Goal: Task Accomplishment & Management: Use online tool/utility

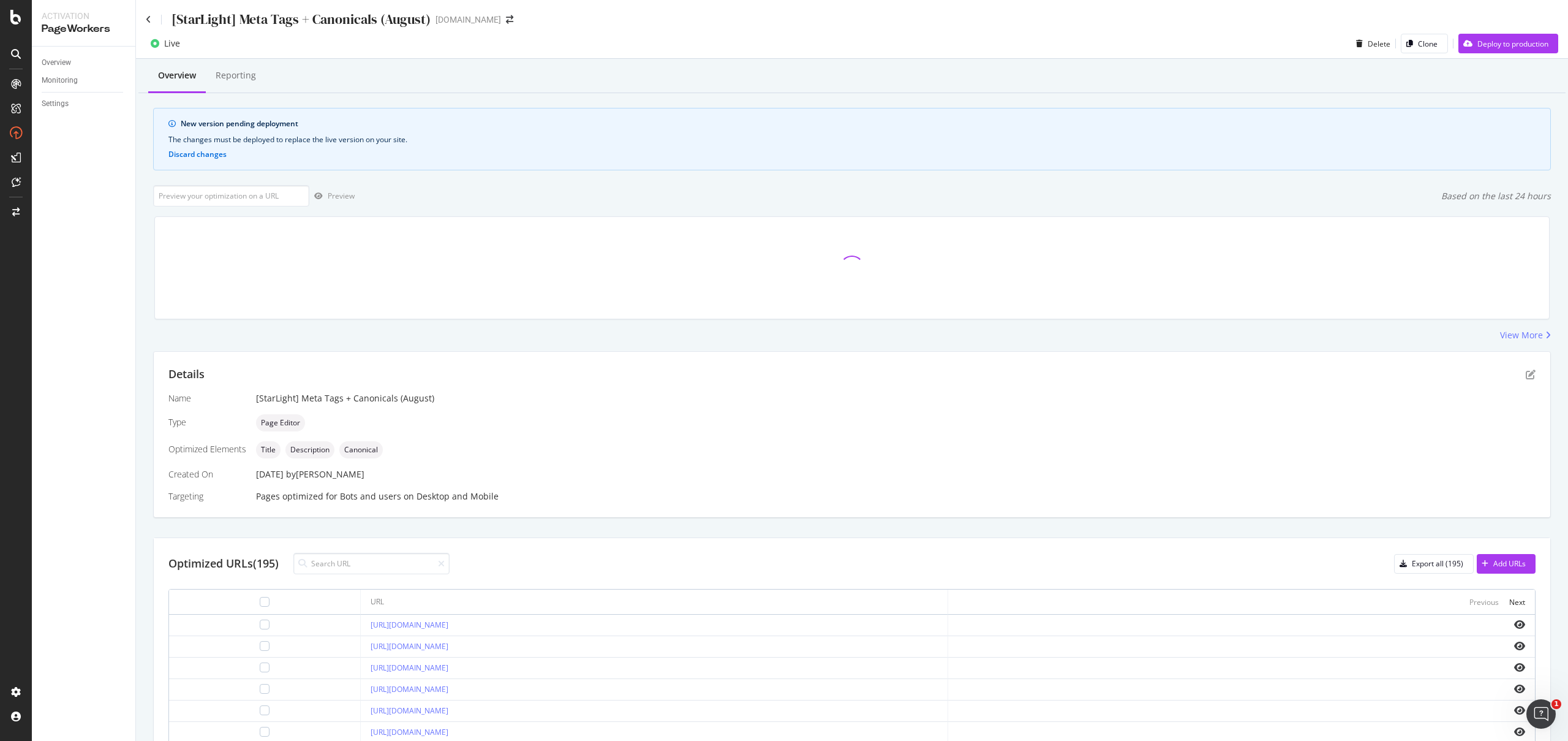
click at [332, 575] on div at bounding box center [371, 563] width 156 height 21
click at [337, 570] on input at bounding box center [371, 563] width 156 height 21
paste input "[URL][DOMAIN_NAME]"
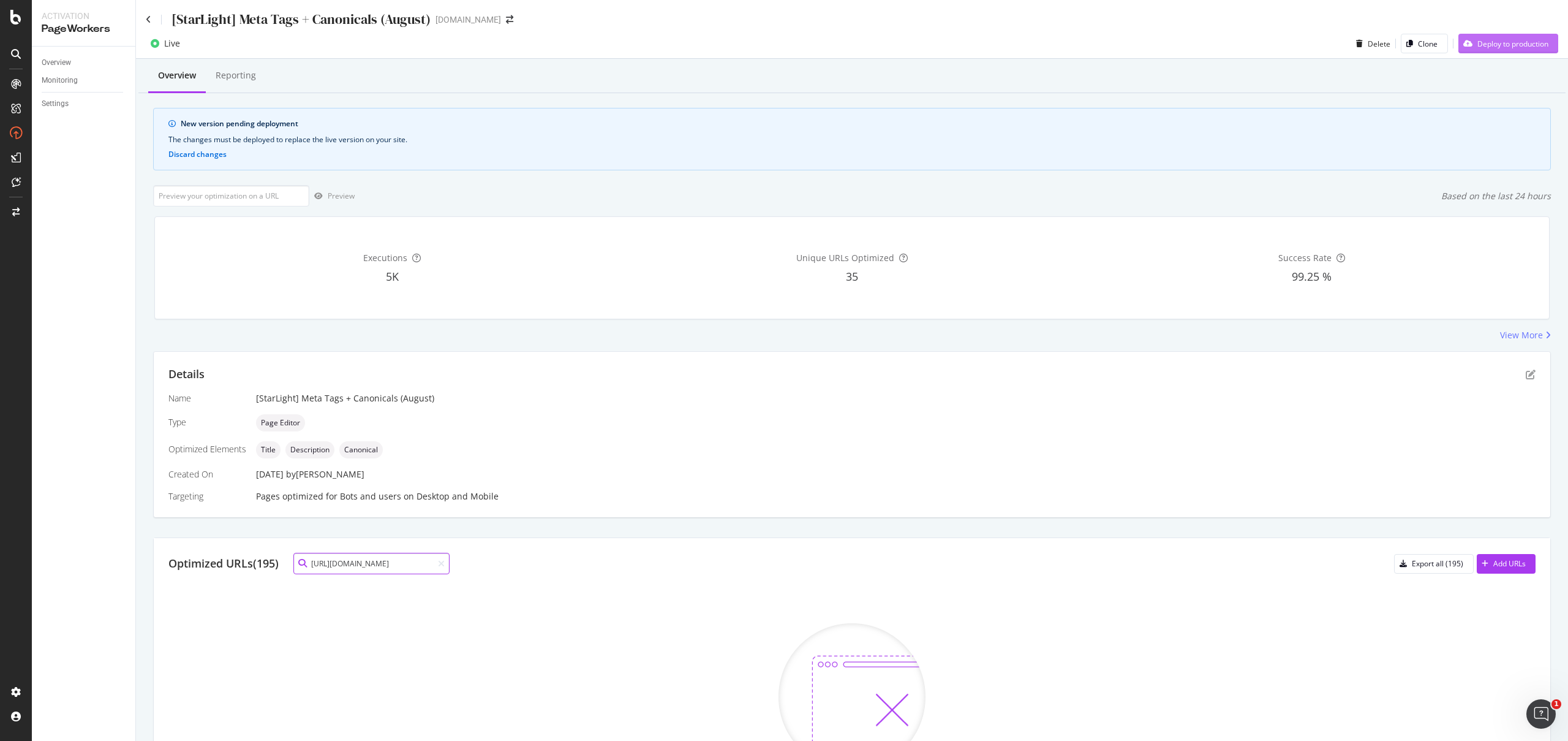
type input "[URL][DOMAIN_NAME]"
click at [1481, 38] on div "Deploy to production" at bounding box center [1513, 43] width 71 height 10
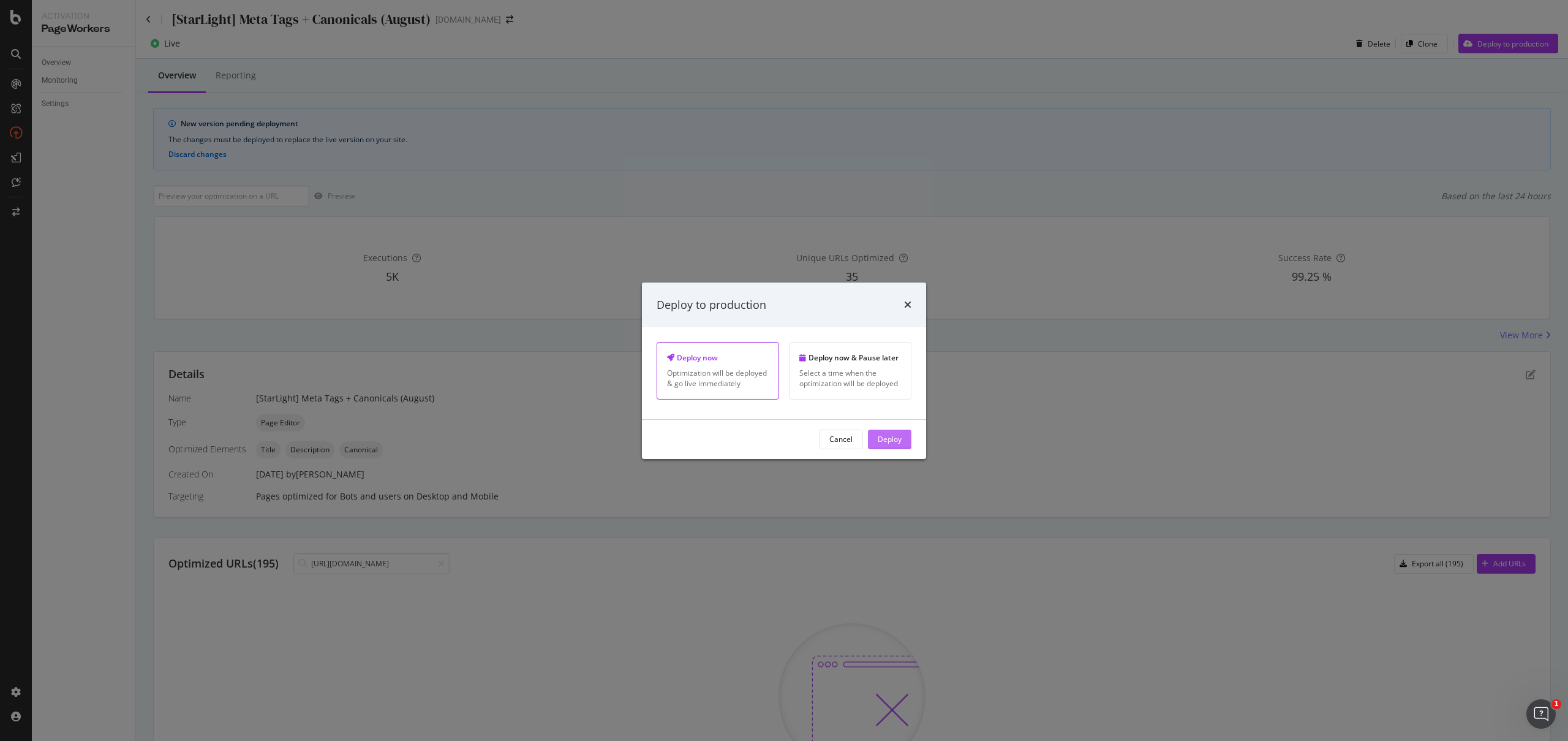
click at [889, 447] on div "Deploy" at bounding box center [890, 440] width 24 height 19
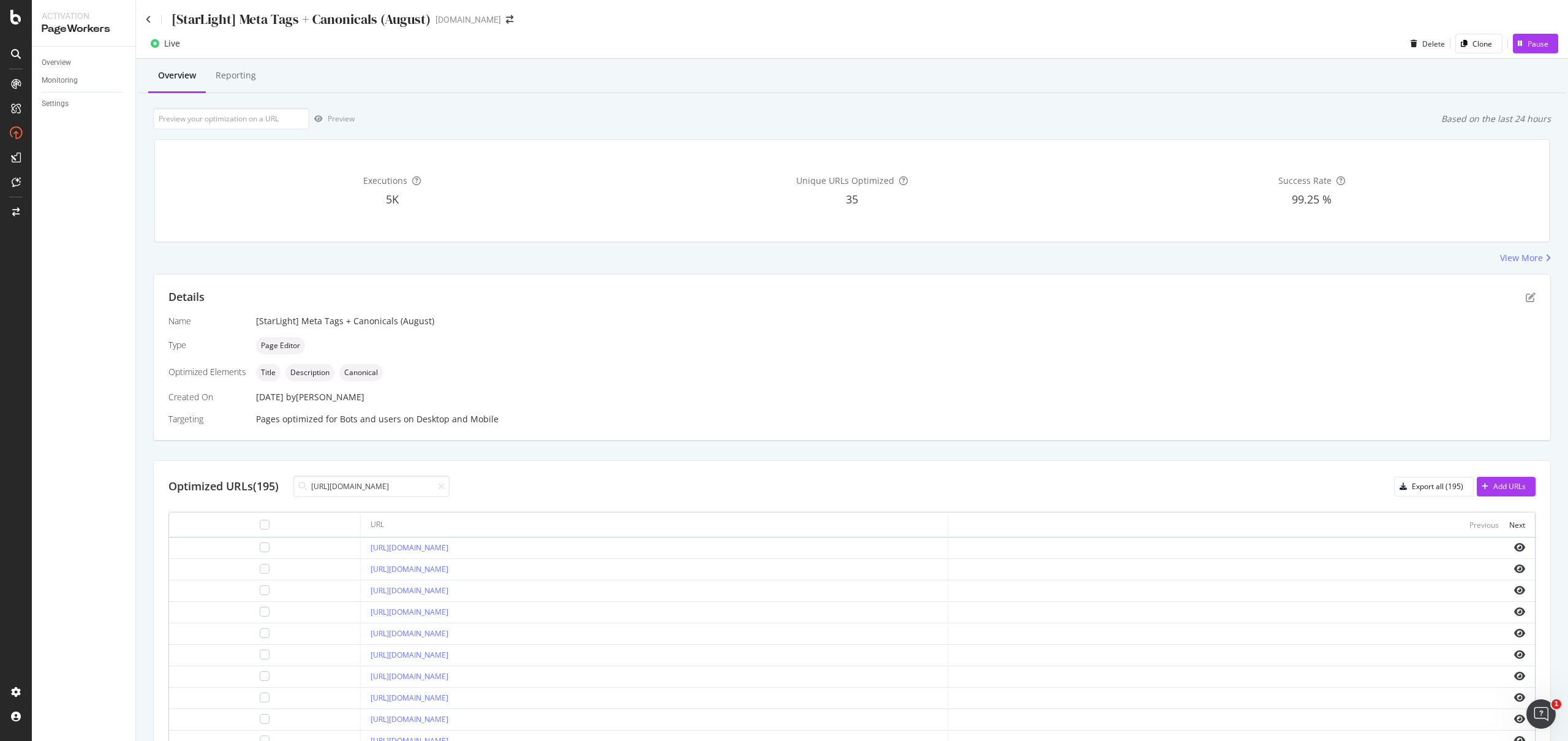
scroll to position [0, 141]
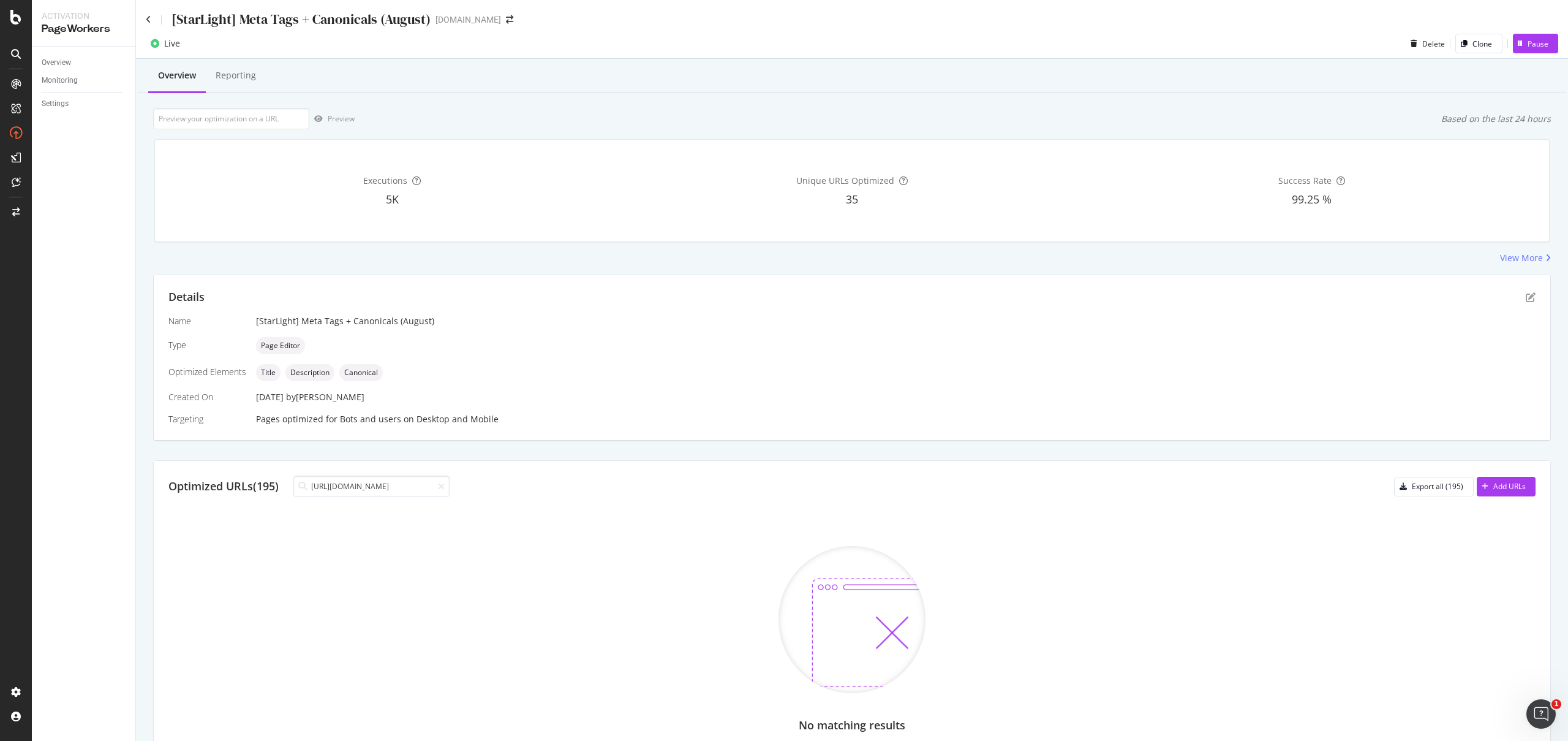
type input "[URL][DOMAIN_NAME]"
click at [444, 489] on icon at bounding box center [441, 487] width 7 height 9
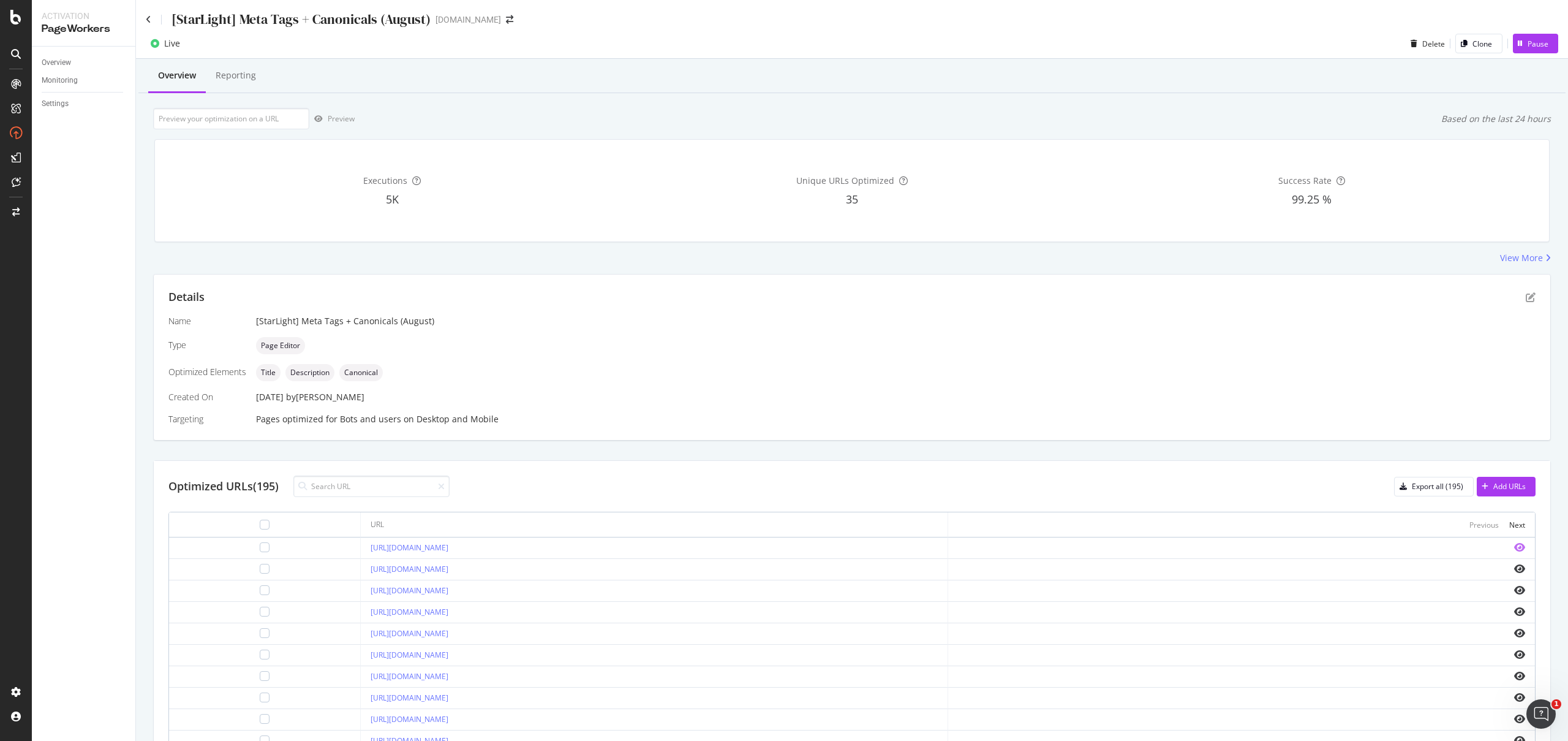
click at [1514, 547] on icon "eye" at bounding box center [1519, 547] width 11 height 10
drag, startPoint x: 345, startPoint y: 550, endPoint x: 268, endPoint y: 551, distance: 77.0
click at [360, 551] on td "[URL][DOMAIN_NAME]" at bounding box center [654, 548] width 587 height 21
click at [260, 551] on div at bounding box center [265, 547] width 10 height 10
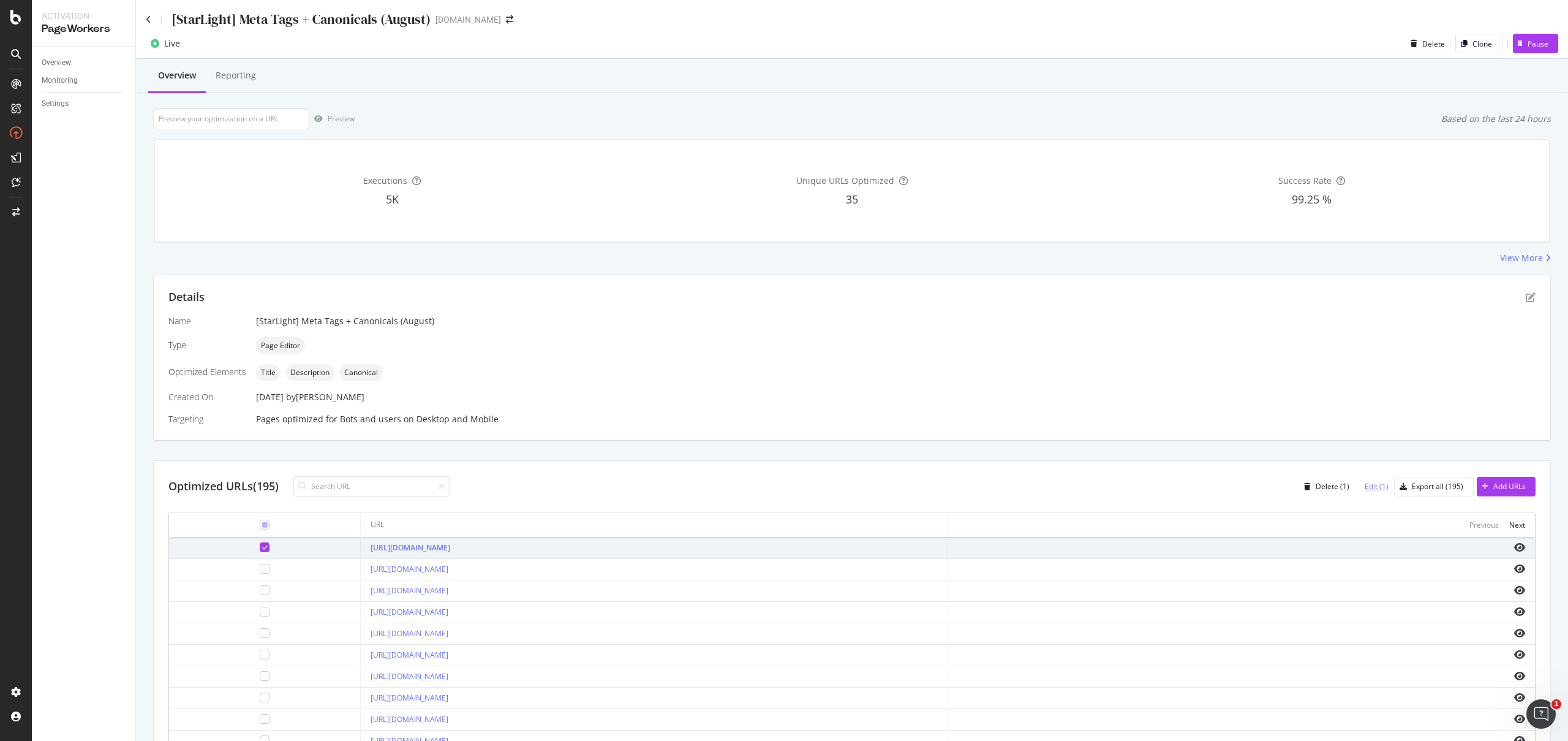
click at [1365, 485] on div "Edit (1)" at bounding box center [1377, 486] width 24 height 10
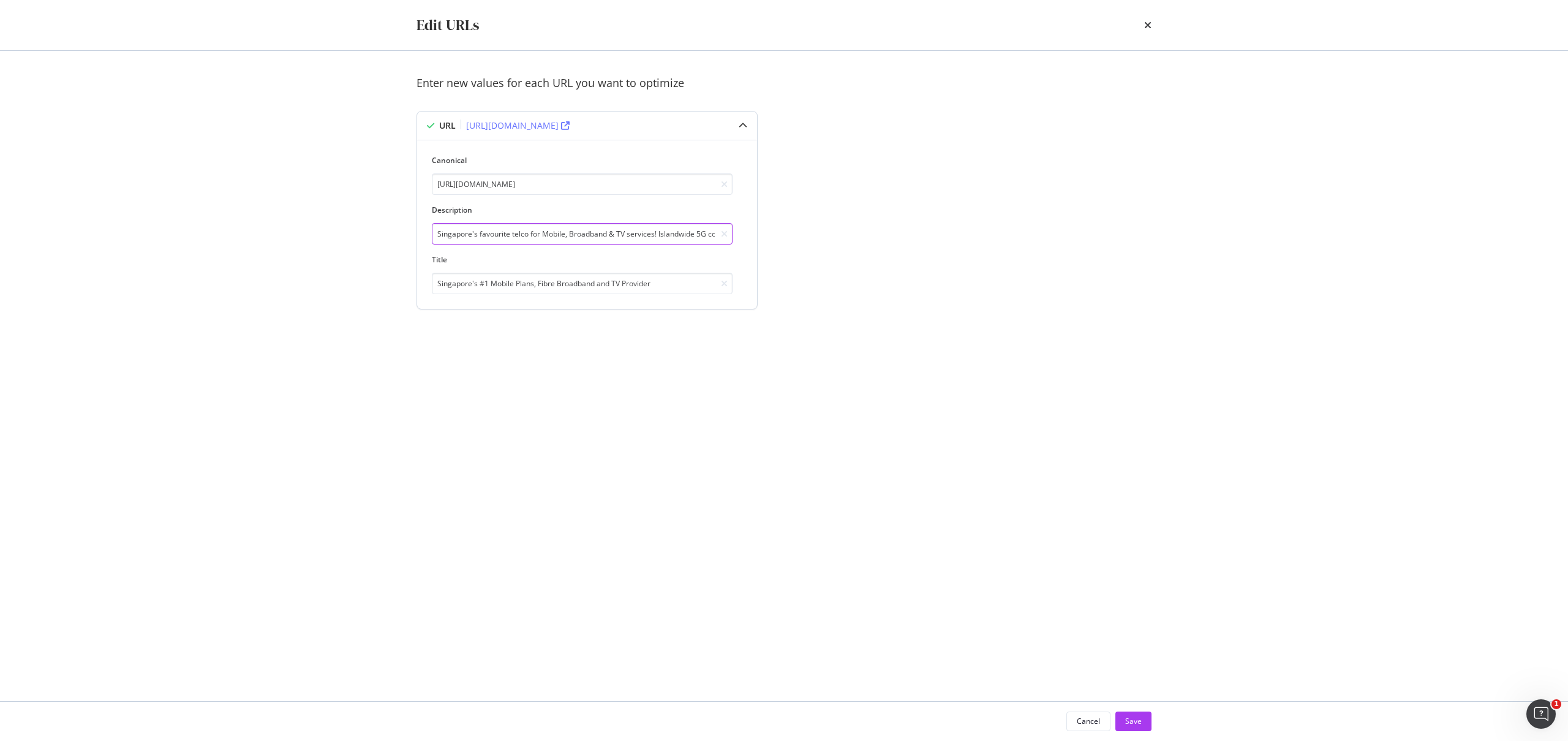
click at [478, 234] on input "Singapore's favourite telco for Mobile, Broadband & TV services! Islandwide 5G …" at bounding box center [582, 234] width 301 height 21
click at [1085, 716] on div "Cancel" at bounding box center [1088, 721] width 23 height 10
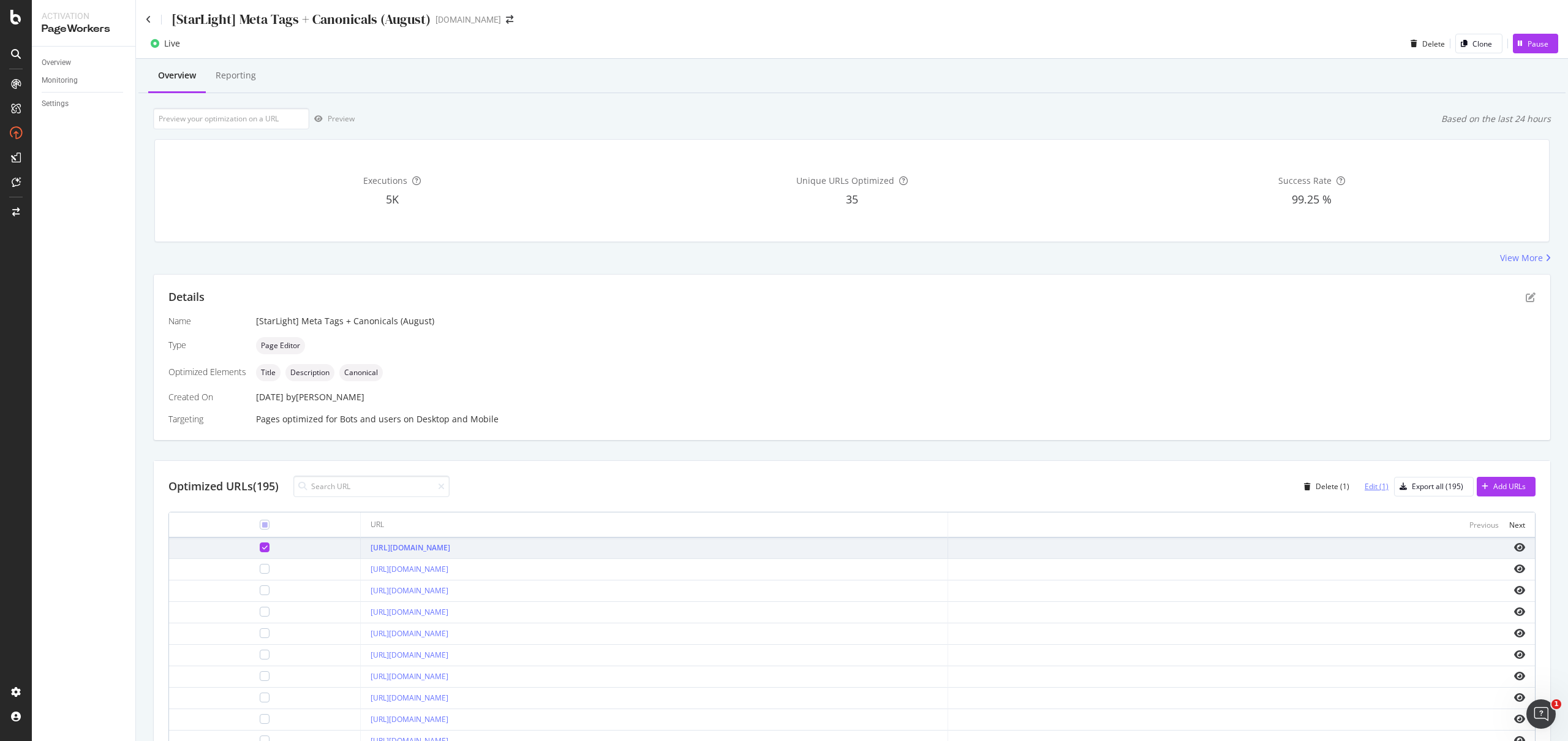
click at [1365, 487] on div "Edit (1)" at bounding box center [1377, 486] width 24 height 10
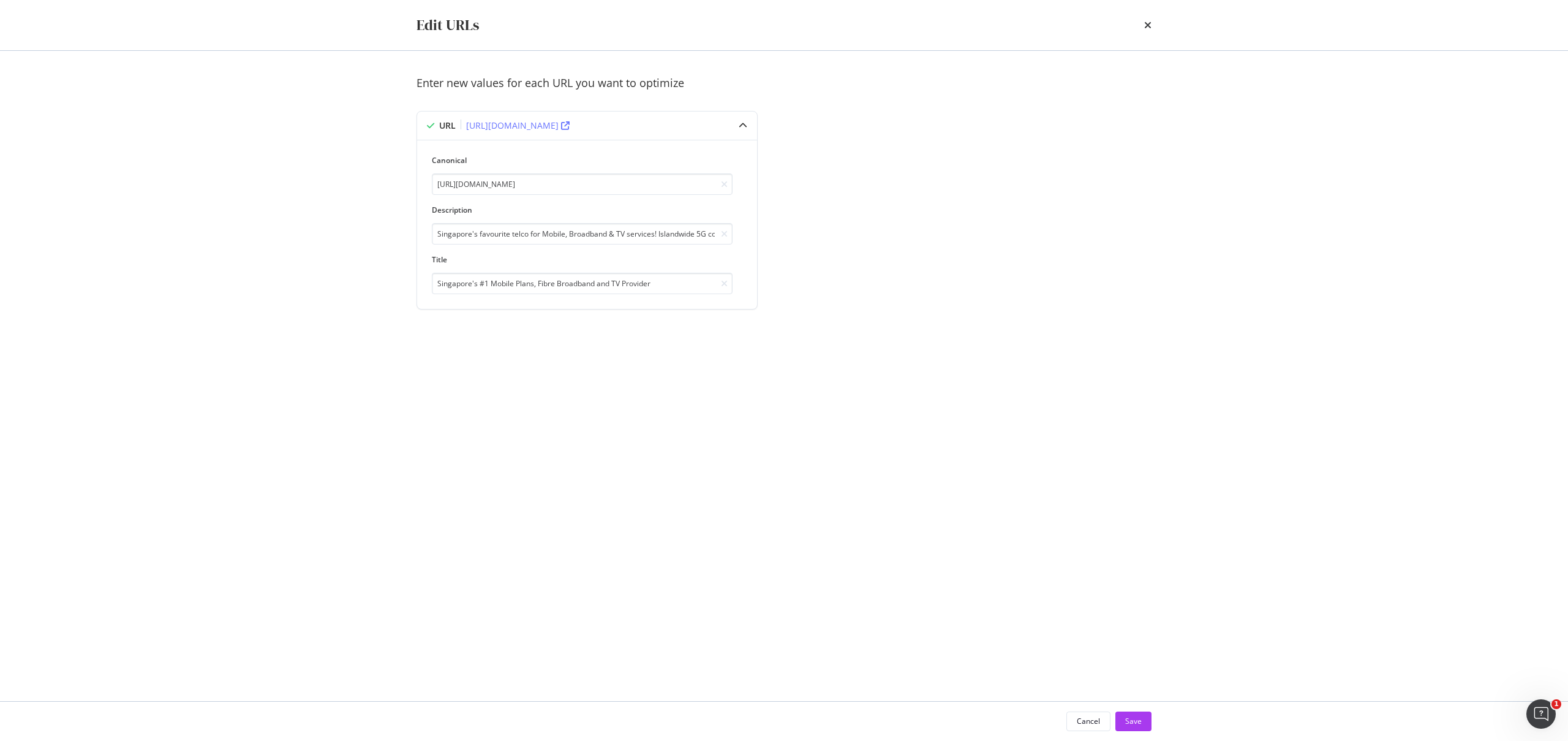
click at [777, 421] on div "Enter new values for each URL you want to optimize URL [URL][DOMAIN_NAME] Canon…" at bounding box center [784, 375] width 735 height 601
click at [1073, 723] on button "Cancel" at bounding box center [1089, 721] width 44 height 20
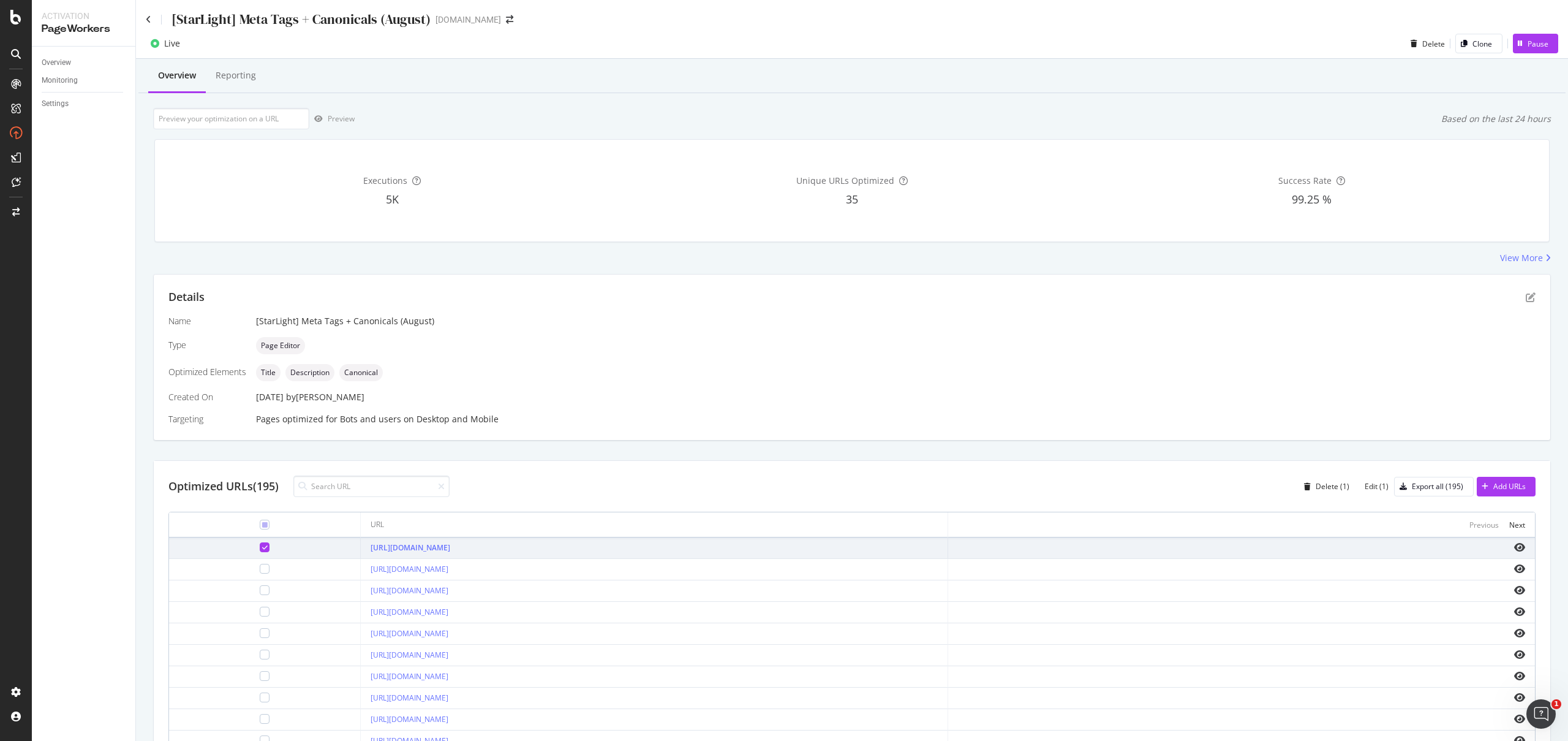
click at [262, 545] on icon at bounding box center [265, 547] width 5 height 6
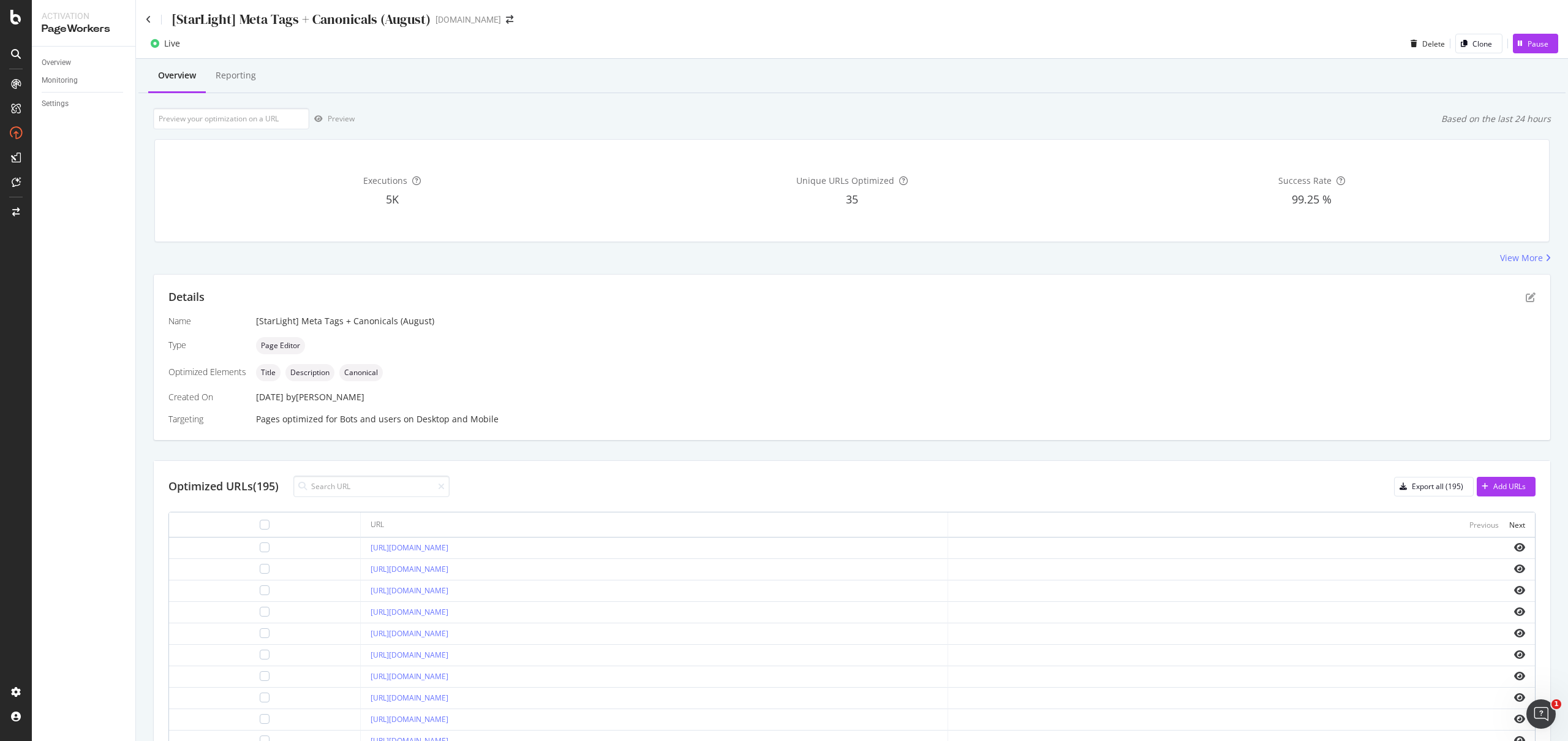
click at [87, 532] on div "Overview Monitoring Settings" at bounding box center [83, 394] width 103 height 695
